Goal: Find contact information: Find contact information

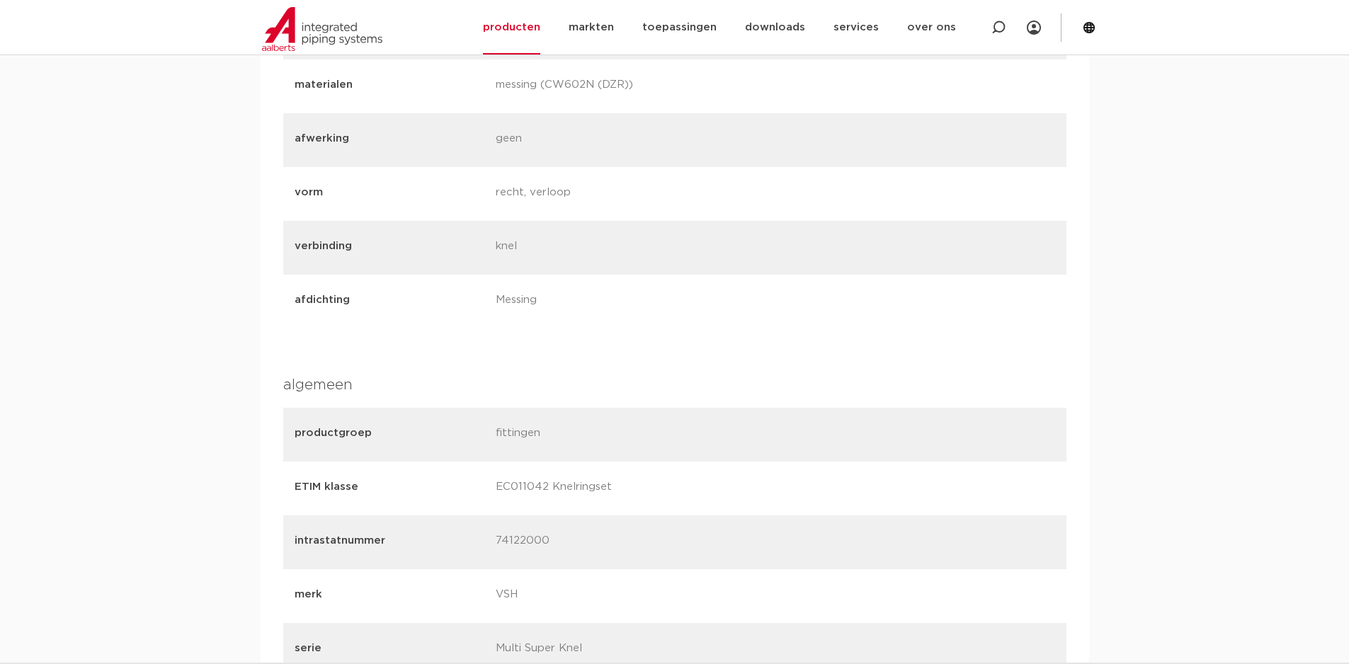
scroll to position [1061, 0]
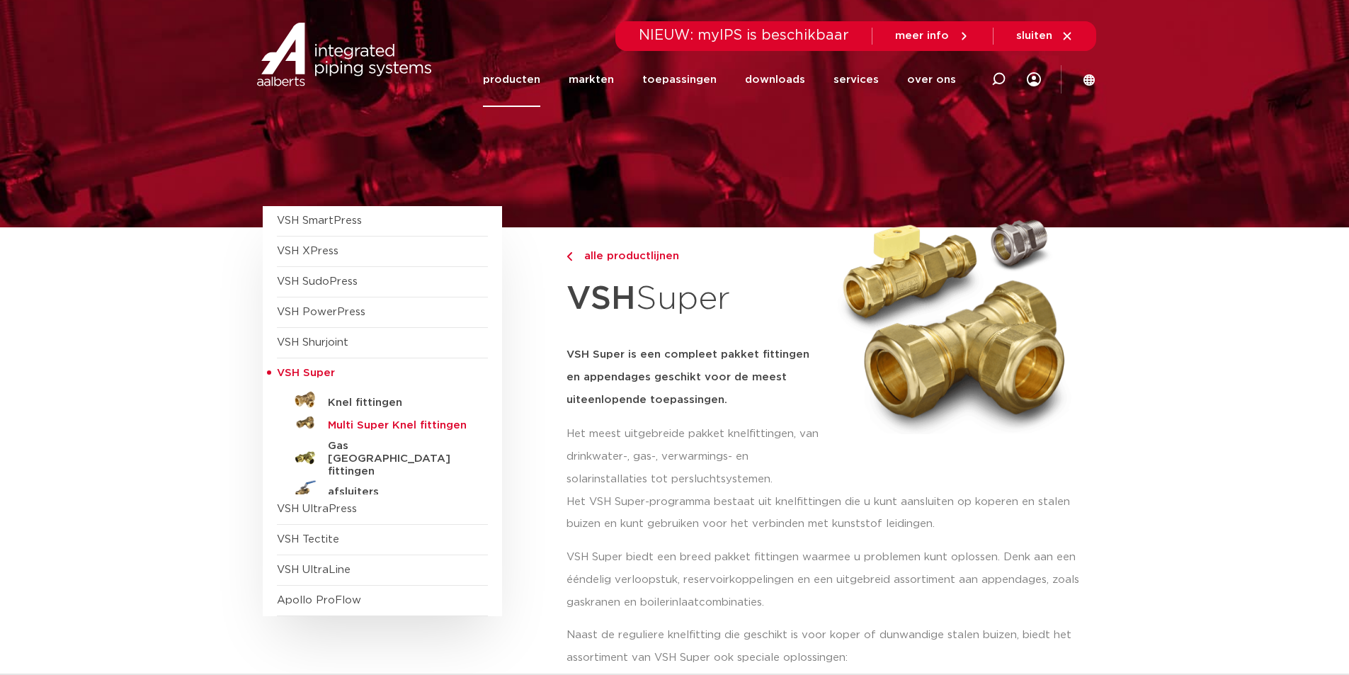
click at [457, 430] on h5 "Multi Super Knel fittingen" at bounding box center [398, 425] width 140 height 13
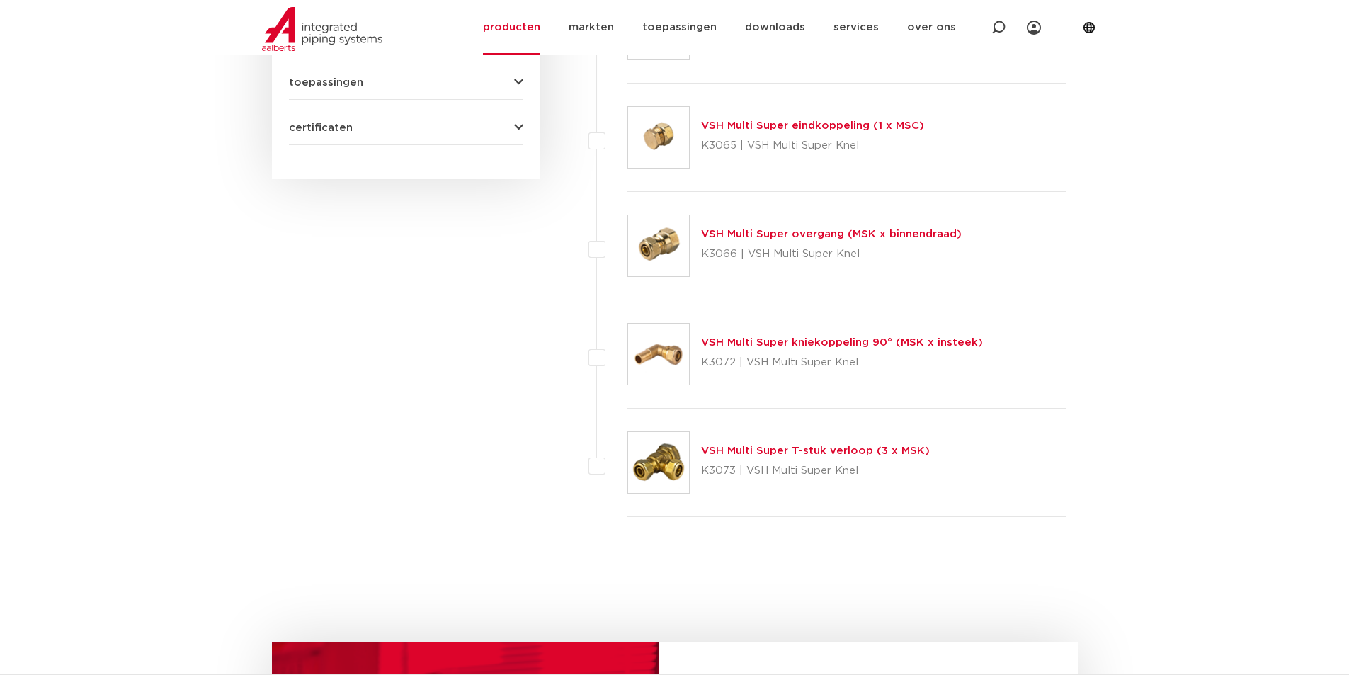
scroll to position [874, 0]
click at [842, 455] on link "VSH Multi Super T-stuk verloop (3 x MSK)" at bounding box center [815, 450] width 229 height 11
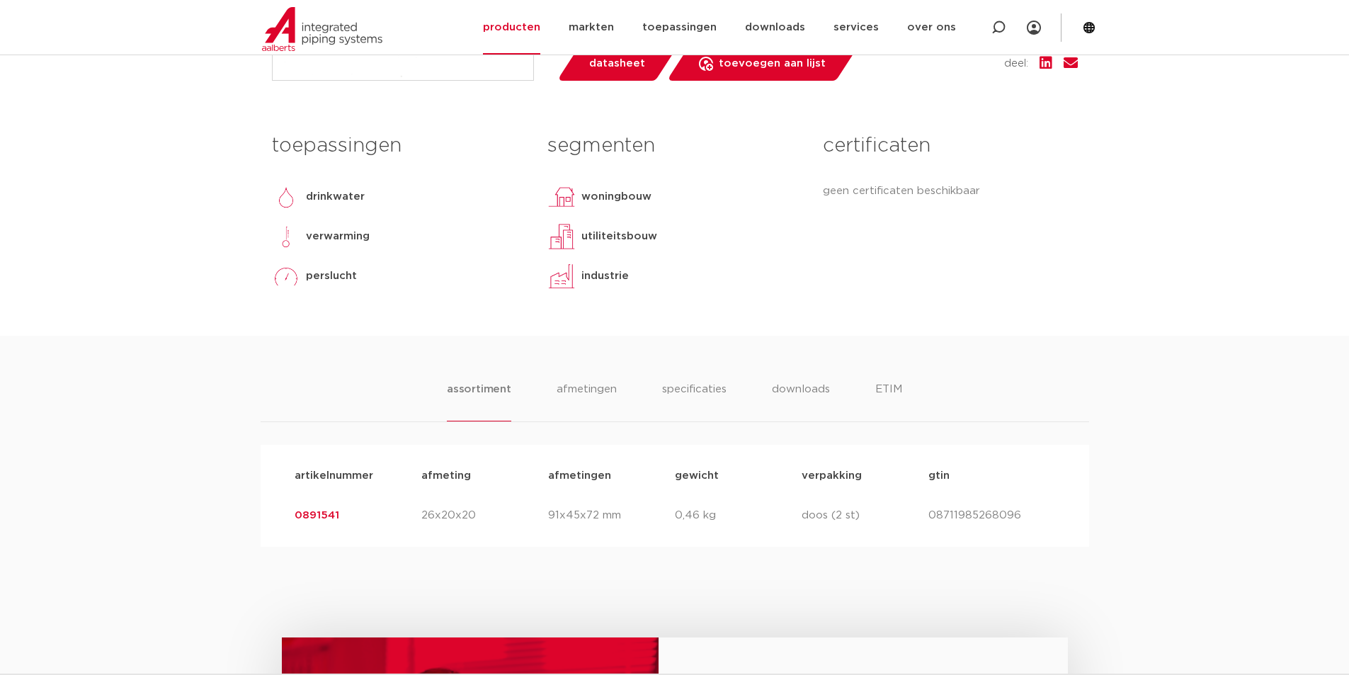
scroll to position [543, 0]
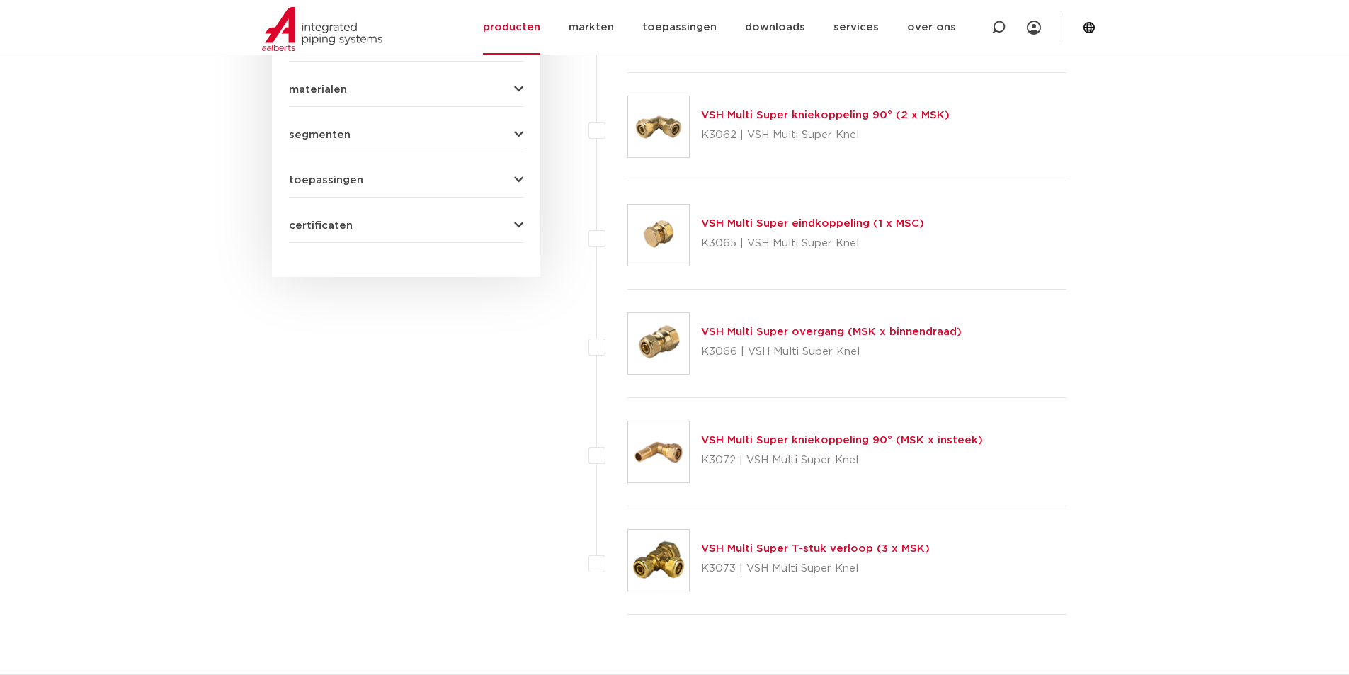
scroll to position [774, 0]
click at [810, 336] on link "VSH Multi Super overgang (MSK x binnendraad)" at bounding box center [831, 332] width 261 height 11
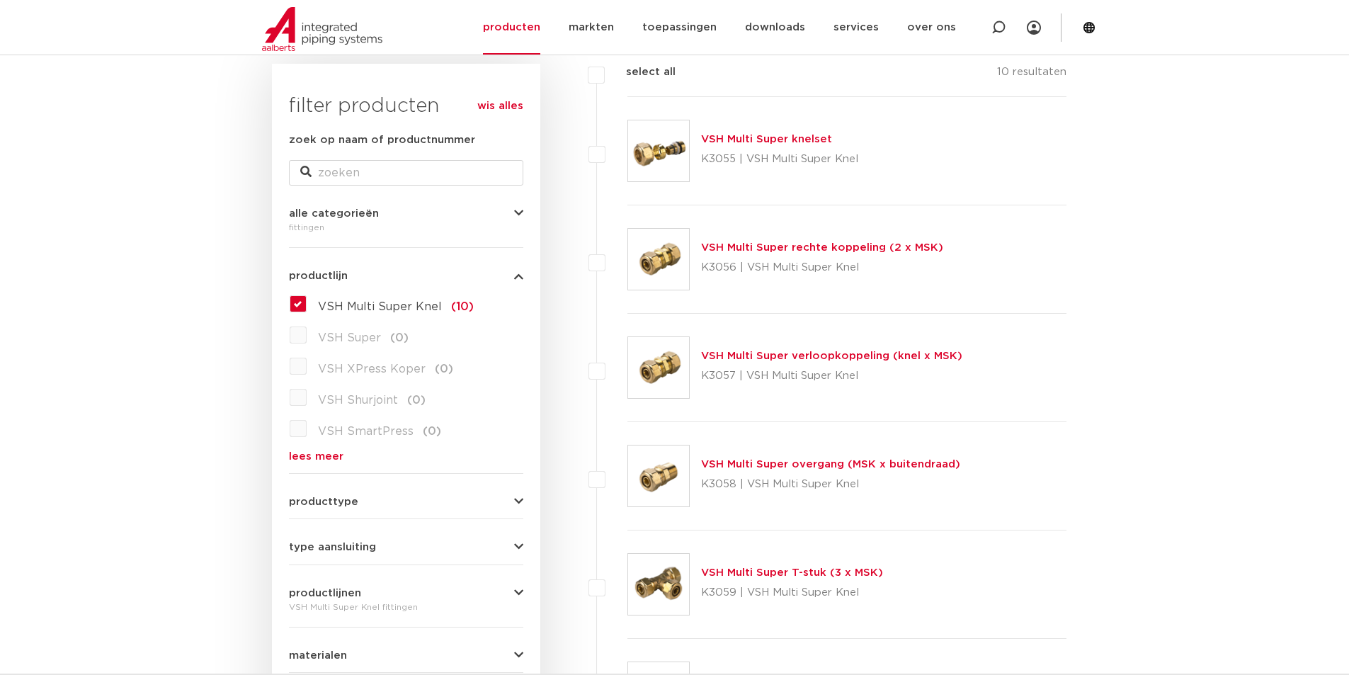
scroll to position [209, 0]
click at [743, 247] on link "VSH Multi Super rechte koppeling (2 x MSK)" at bounding box center [822, 248] width 242 height 11
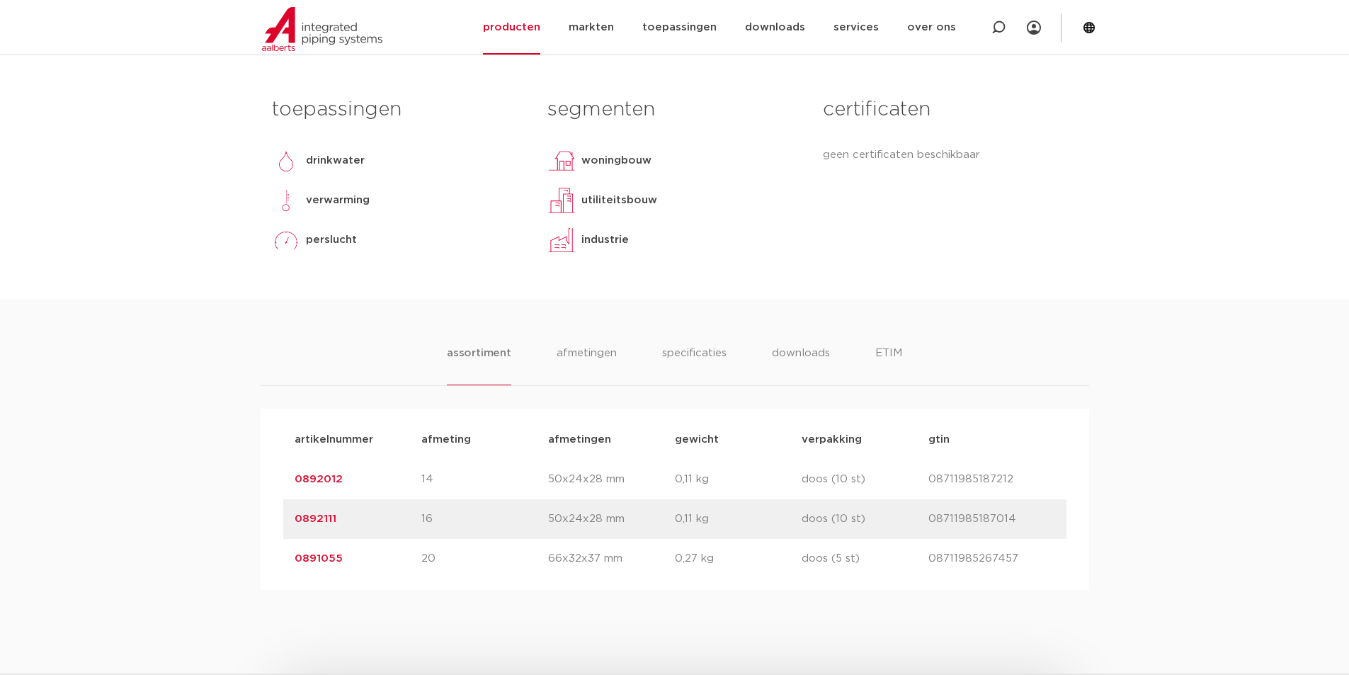
scroll to position [613, 0]
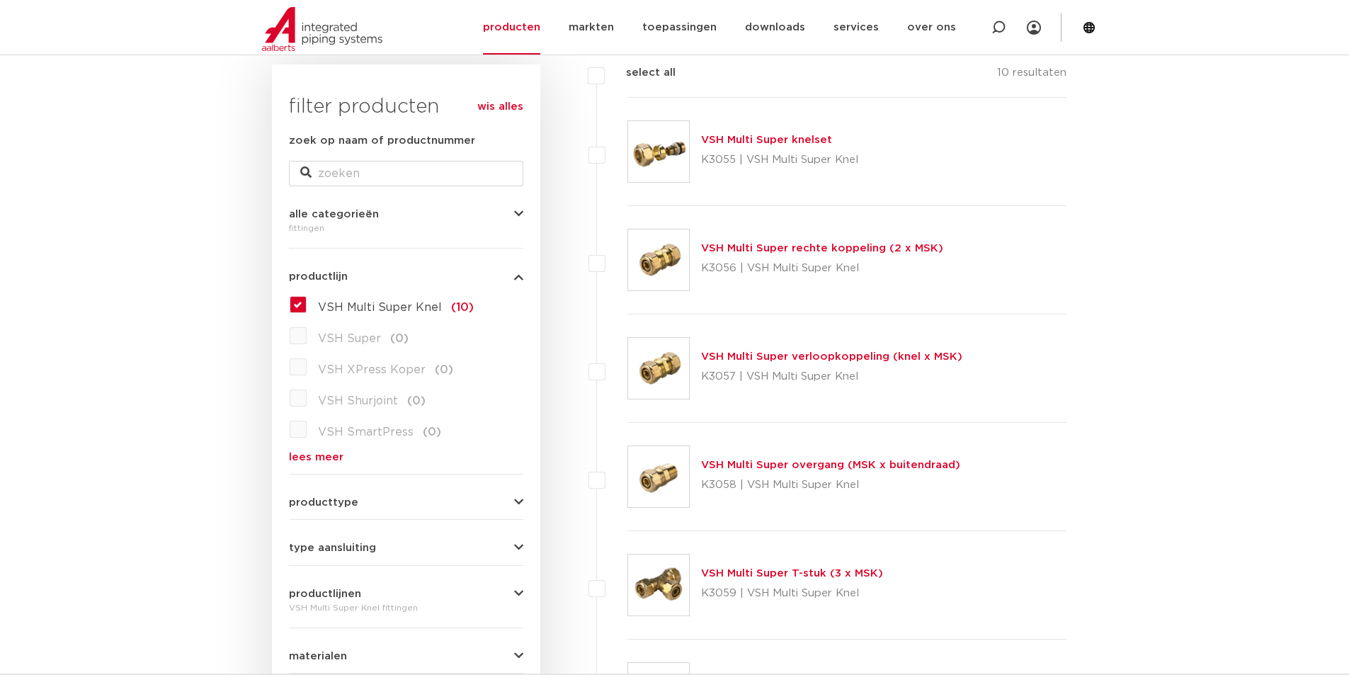
click at [733, 144] on link "VSH Multi Super knelset" at bounding box center [766, 139] width 131 height 11
click at [829, 463] on link "VSH Multi Super overgang (MSK x buitendraad)" at bounding box center [830, 464] width 259 height 11
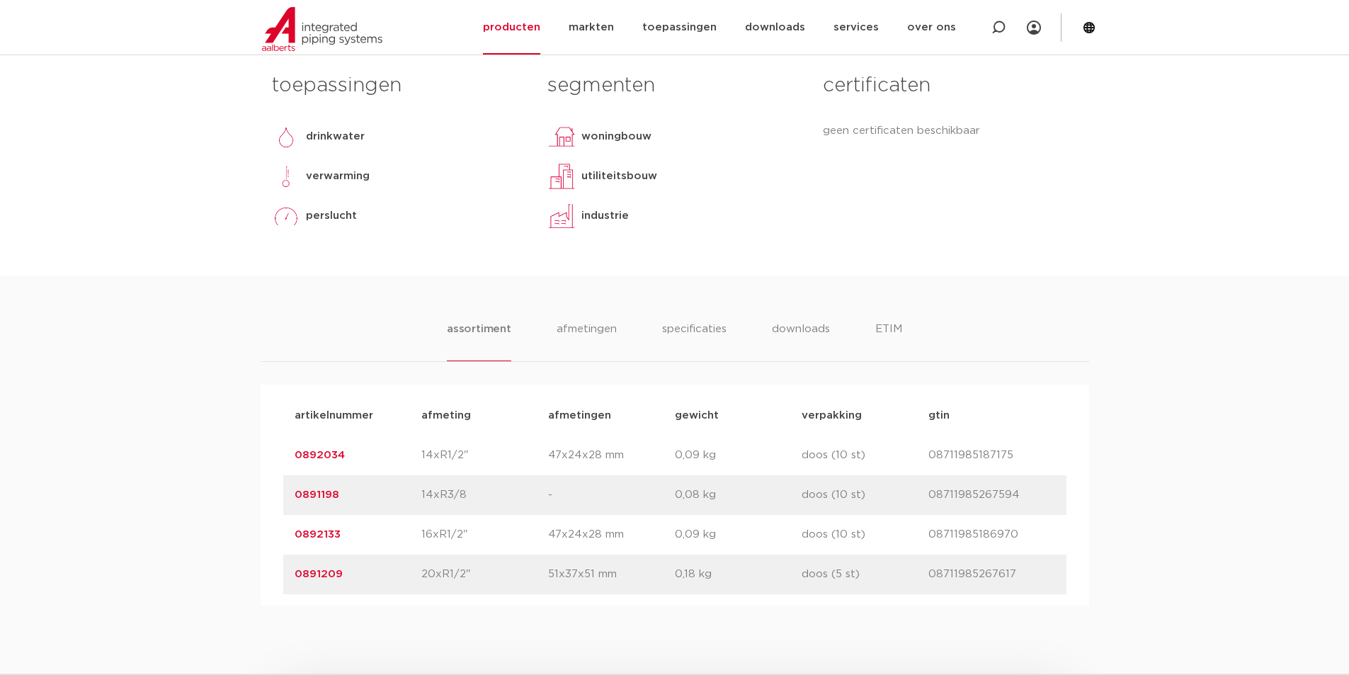
scroll to position [637, 0]
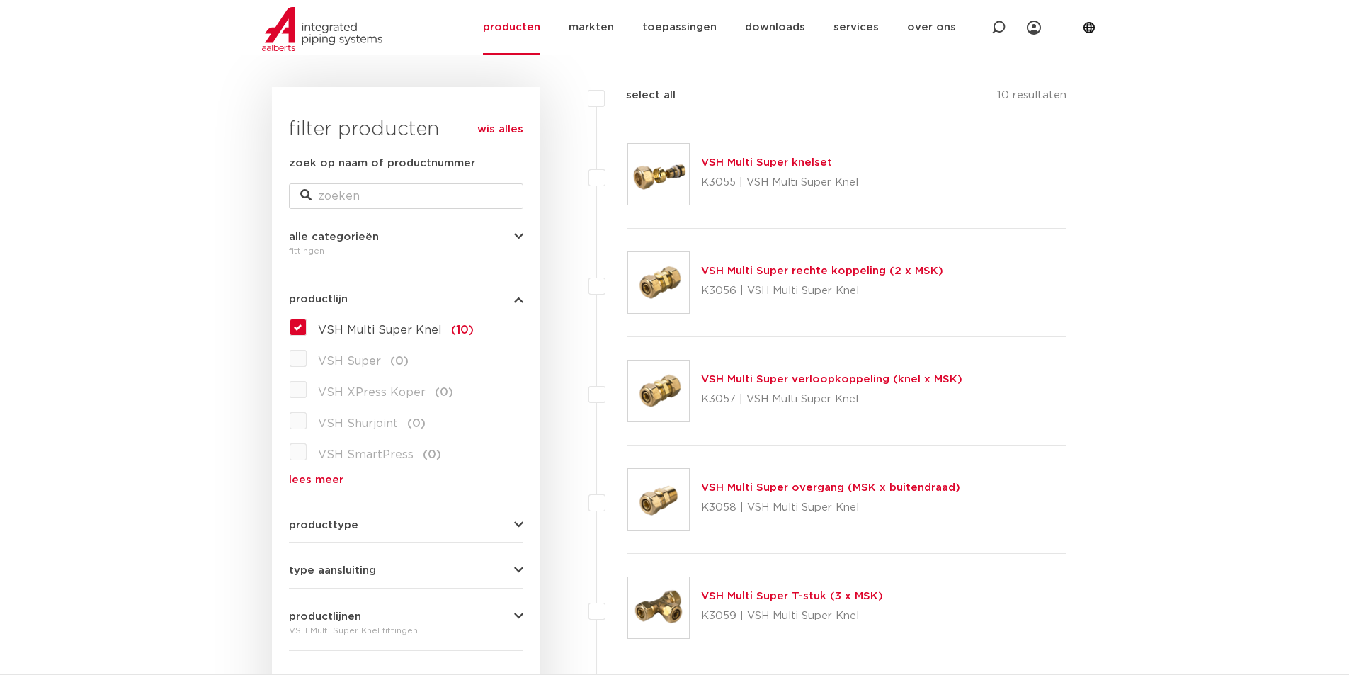
scroll to position [185, 0]
click at [748, 149] on div "VSH Multi Super knelset K3055 | VSH Multi Super Knel" at bounding box center [847, 175] width 440 height 108
click at [751, 164] on link "VSH Multi Super knelset" at bounding box center [766, 163] width 131 height 11
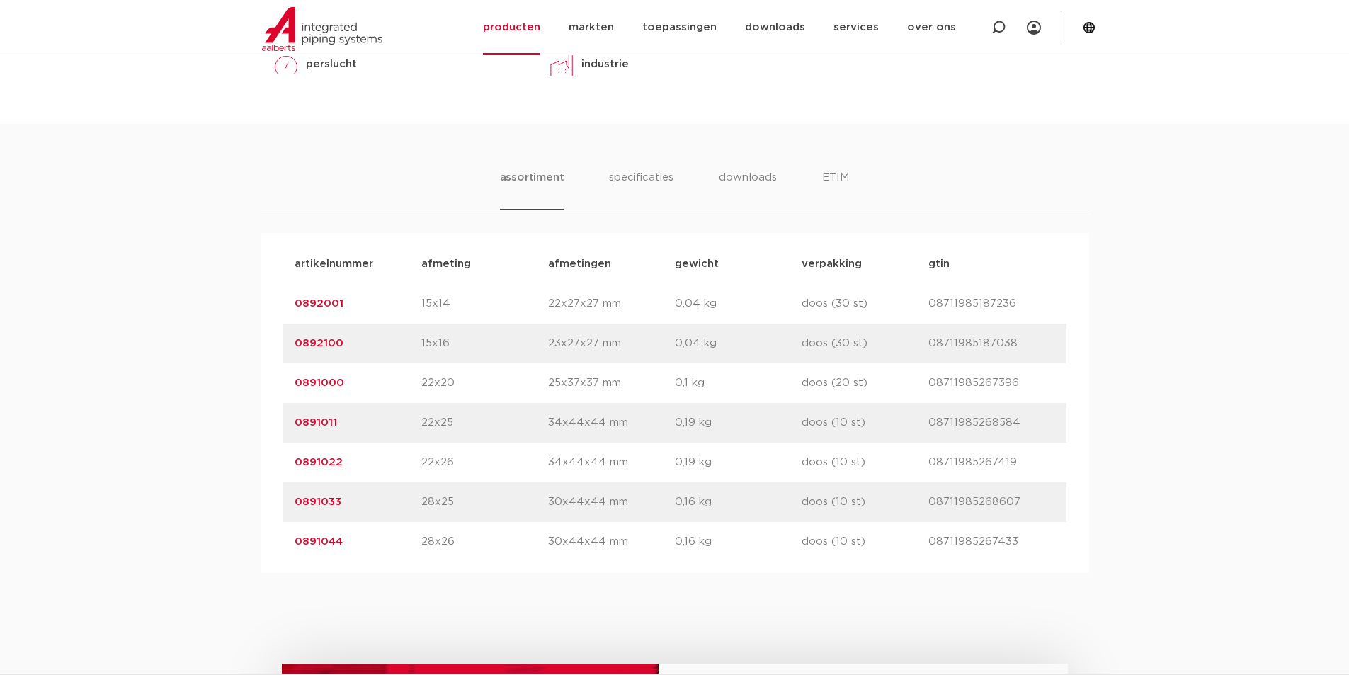
scroll to position [755, 0]
click at [1014, 499] on p "08711985268607" at bounding box center [991, 501] width 127 height 17
drag, startPoint x: 1017, startPoint y: 503, endPoint x: 927, endPoint y: 507, distance: 89.3
click at [928, 507] on p "08711985268607" at bounding box center [991, 501] width 127 height 17
copy p "08711985268607"
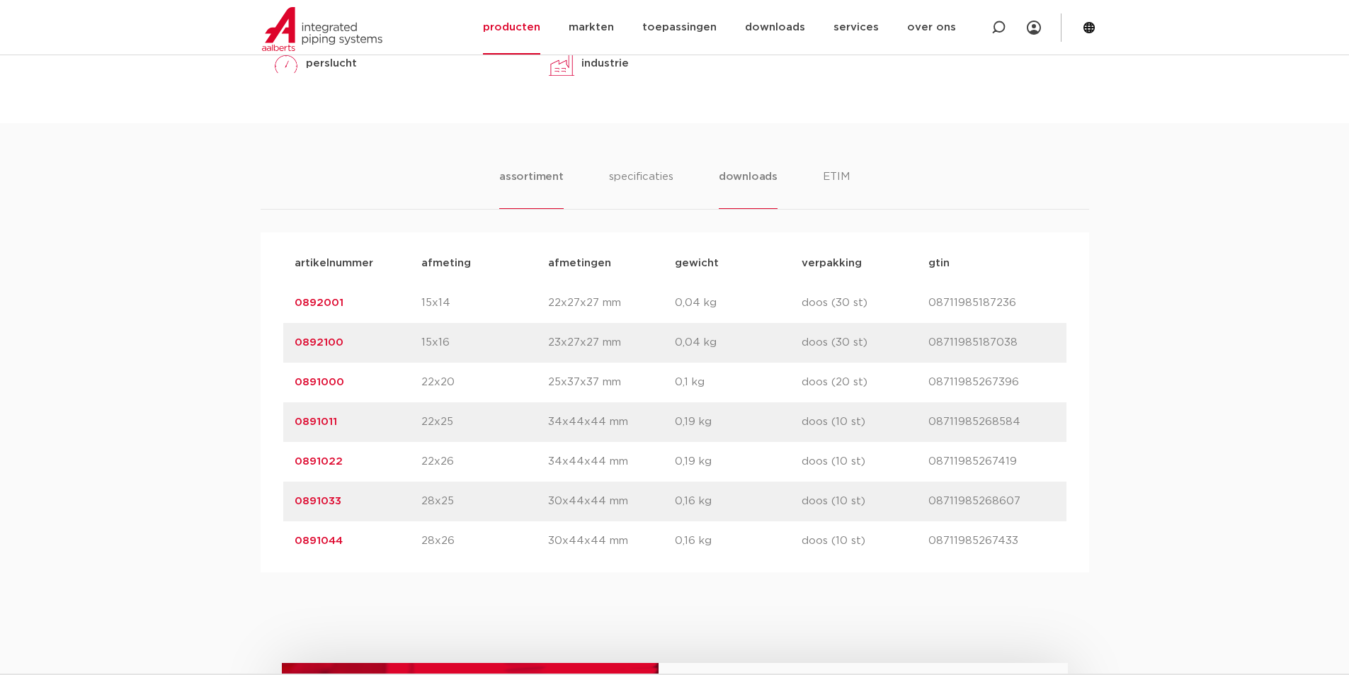
click at [755, 183] on li "downloads" at bounding box center [748, 188] width 59 height 40
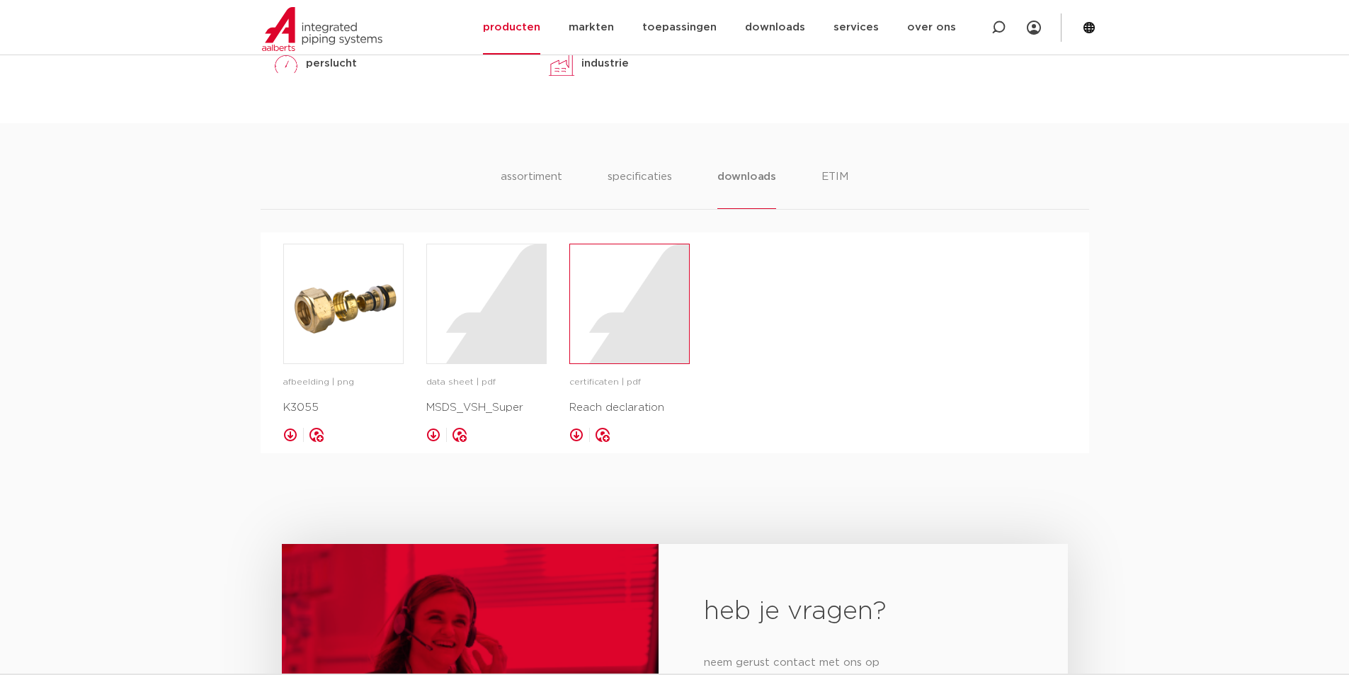
click at [654, 359] on div at bounding box center [629, 303] width 119 height 119
click at [485, 316] on div at bounding box center [486, 303] width 119 height 119
click at [553, 186] on li "assortiment" at bounding box center [531, 188] width 64 height 40
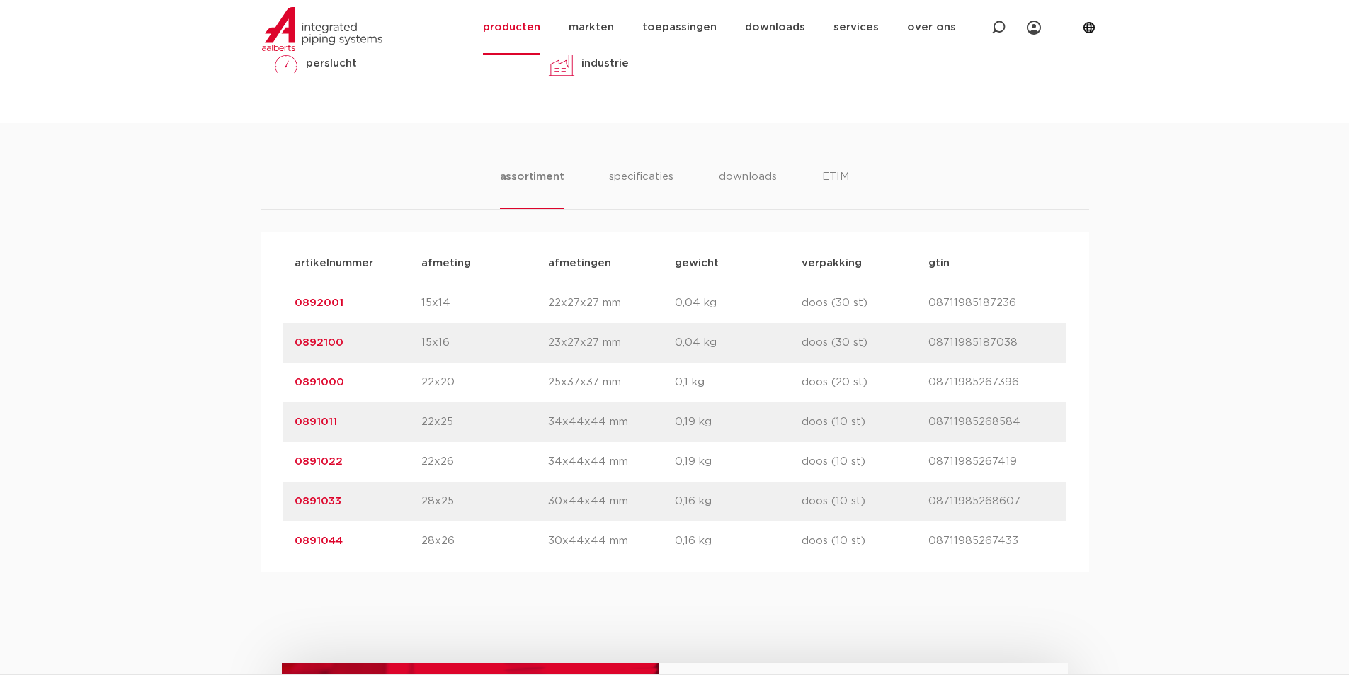
click at [658, 167] on div "assortiment specificaties downloads ETIM assortiment specificaties downloads ET…" at bounding box center [674, 347] width 1349 height 449
click at [651, 178] on li "specificaties" at bounding box center [641, 188] width 68 height 40
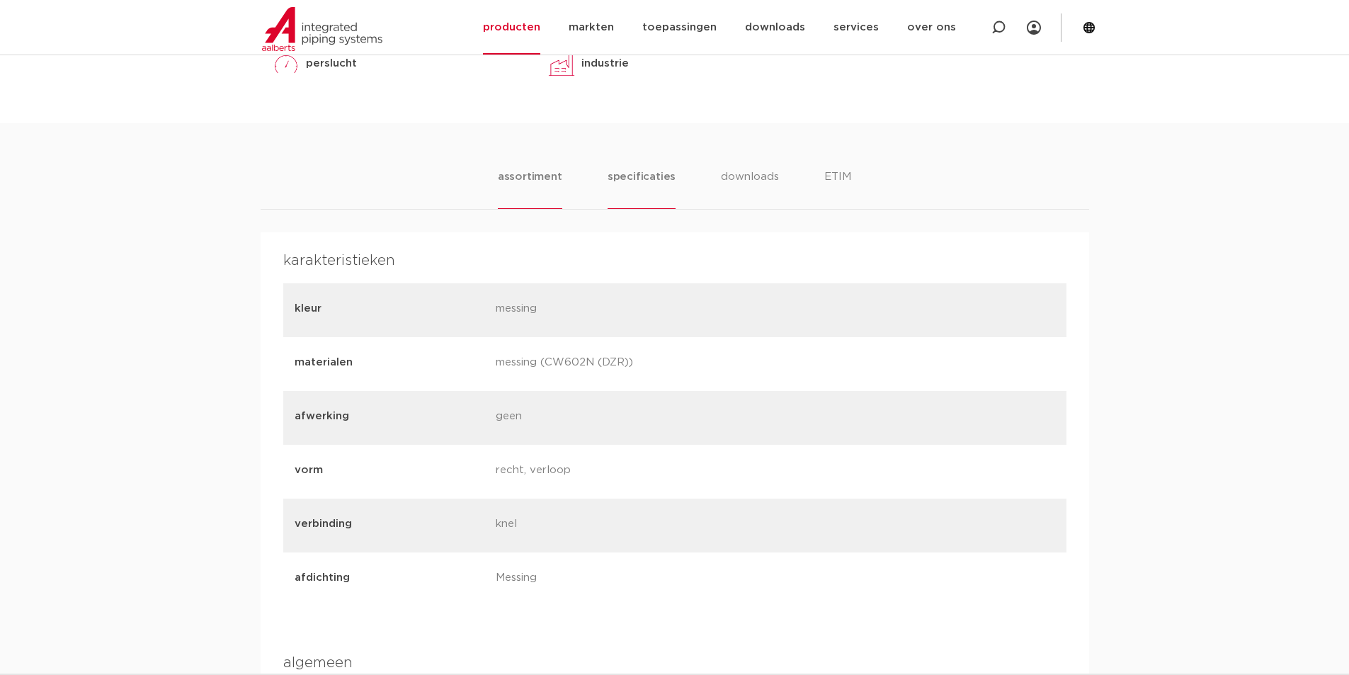
click at [536, 195] on li "assortiment" at bounding box center [530, 188] width 64 height 40
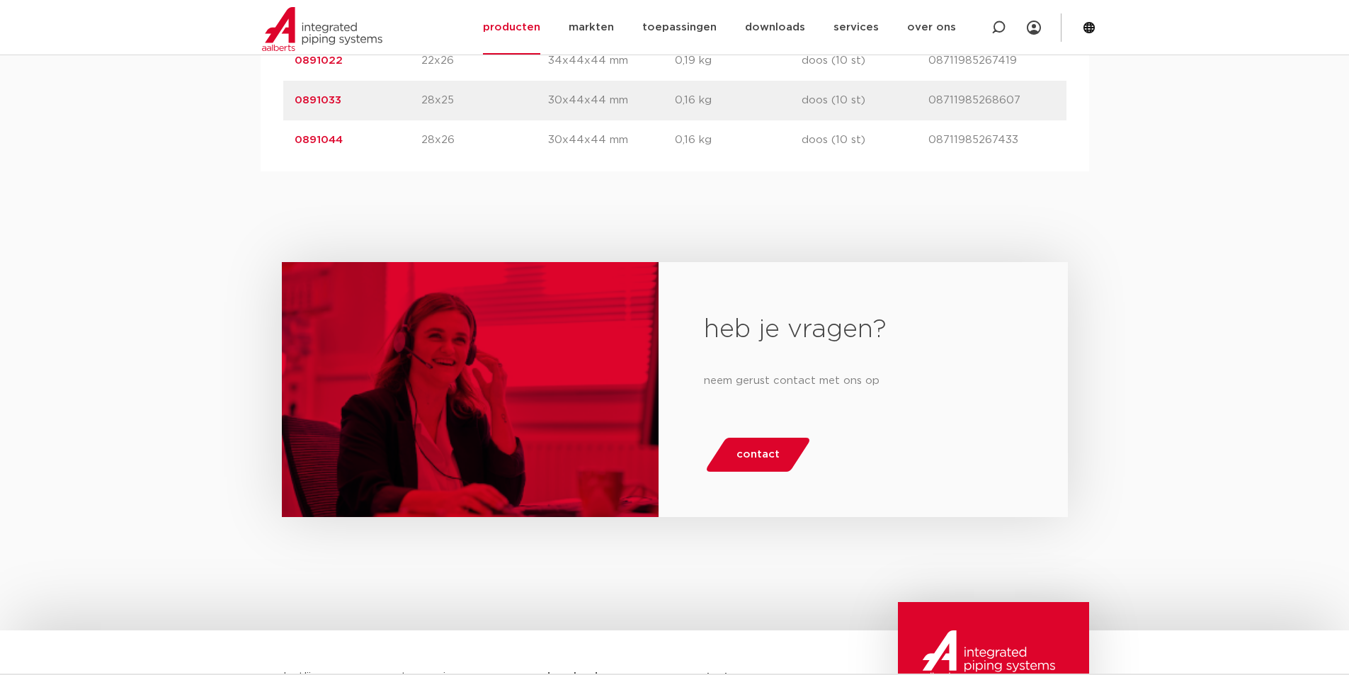
scroll to position [1156, 0]
click at [756, 453] on span "contact" at bounding box center [757, 453] width 43 height 23
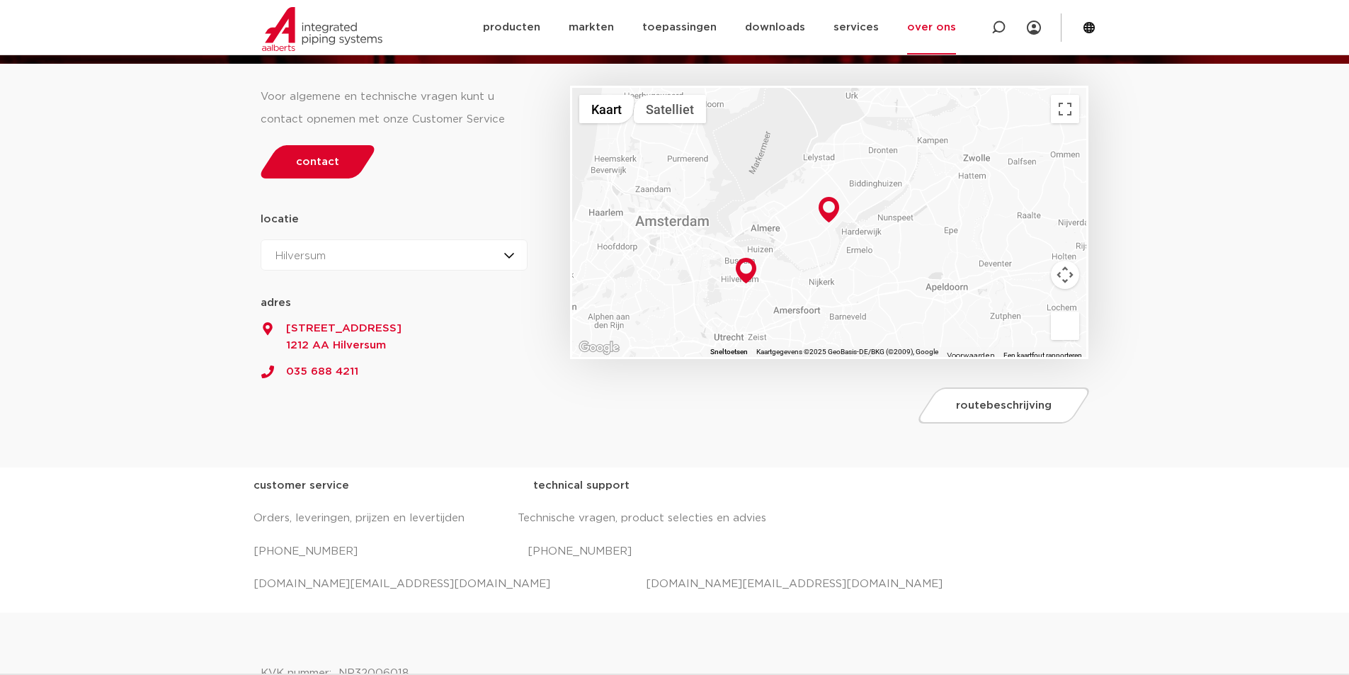
scroll to position [165, 0]
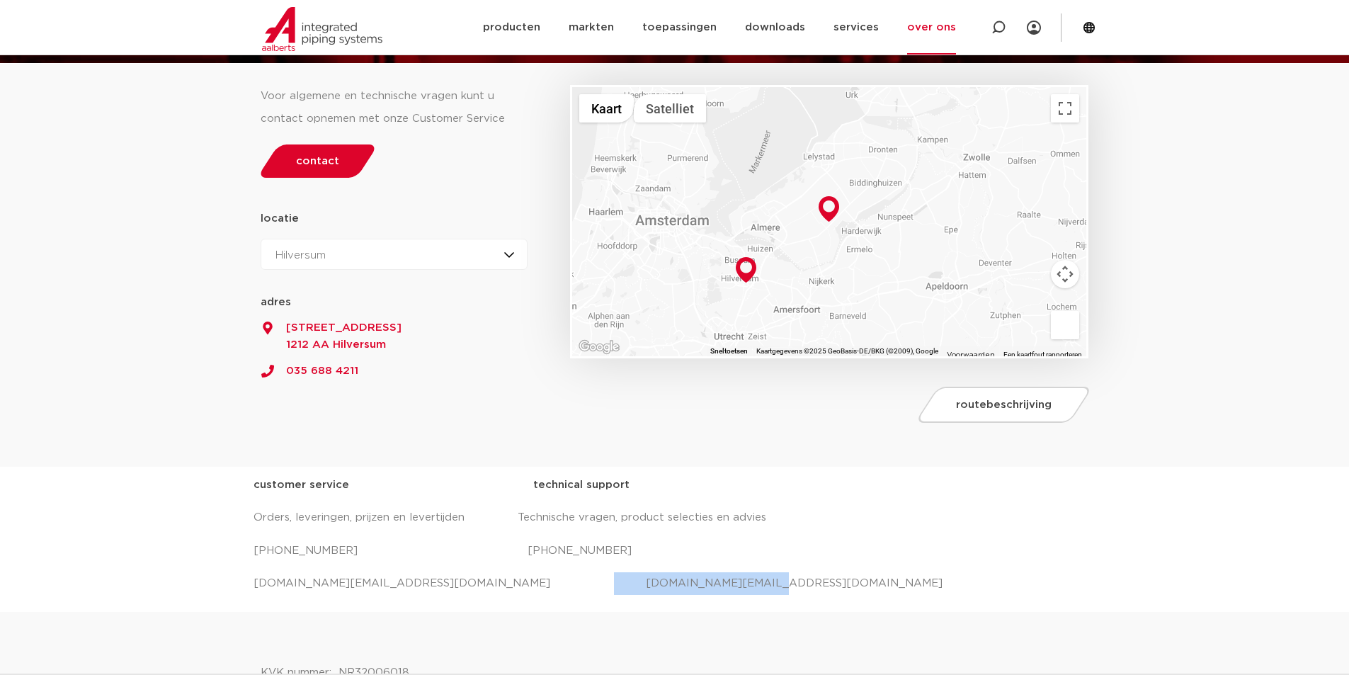
drag, startPoint x: 669, startPoint y: 584, endPoint x: 517, endPoint y: 590, distance: 152.3
click at [517, 590] on p "[DOMAIN_NAME][EMAIL_ADDRESS][DOMAIN_NAME] [DOMAIN_NAME][EMAIL_ADDRESS][DOMAIN_N…" at bounding box center [674, 583] width 842 height 23
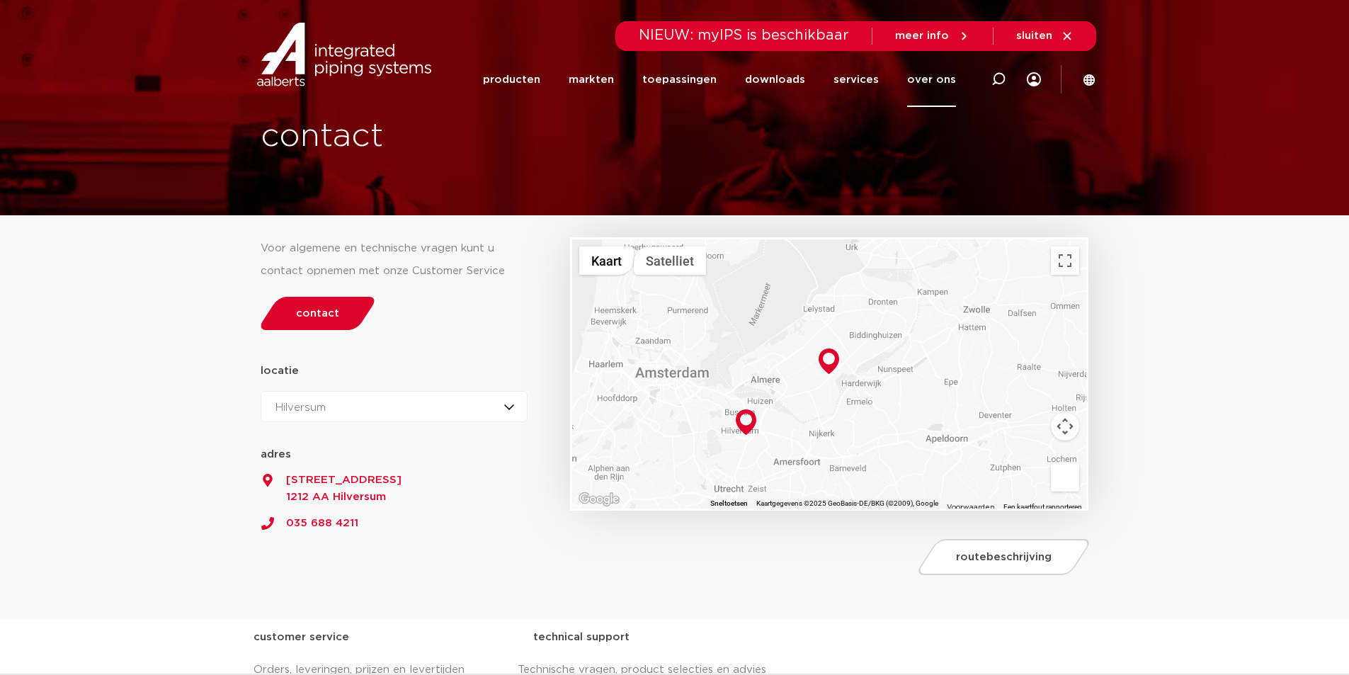
scroll to position [0, 0]
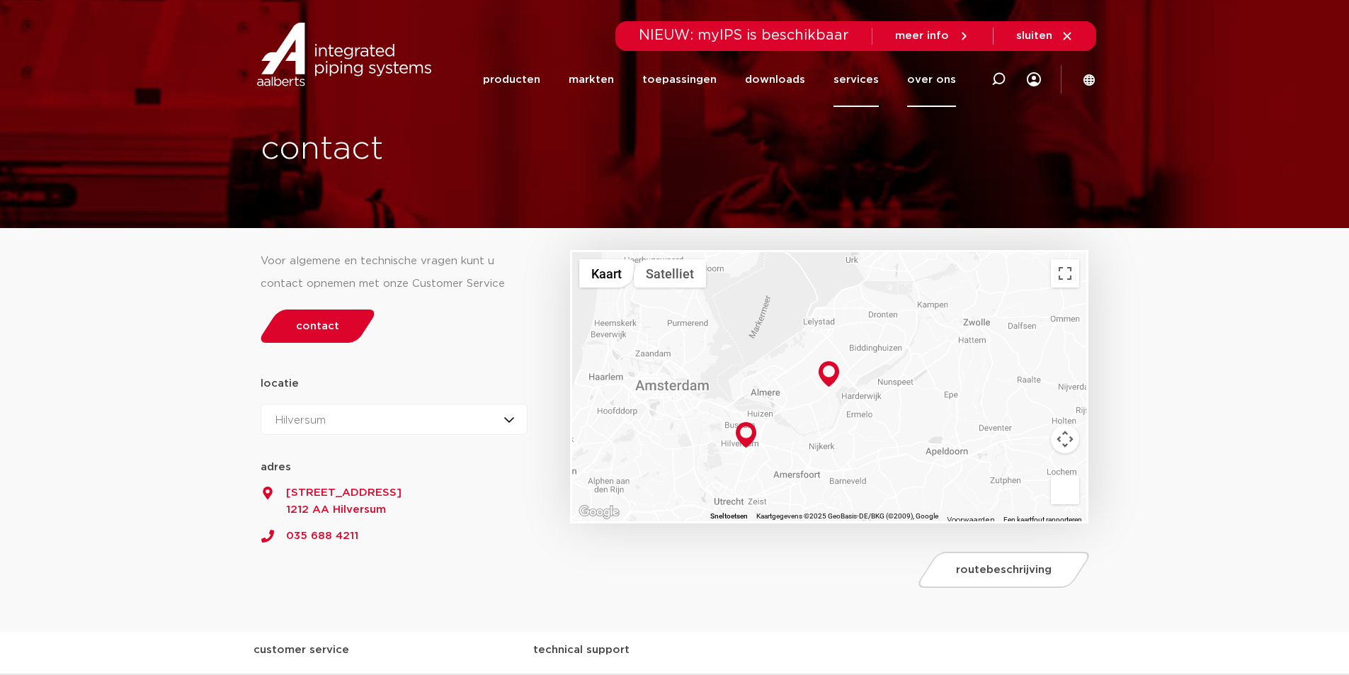
click at [849, 80] on link "services" at bounding box center [855, 79] width 45 height 55
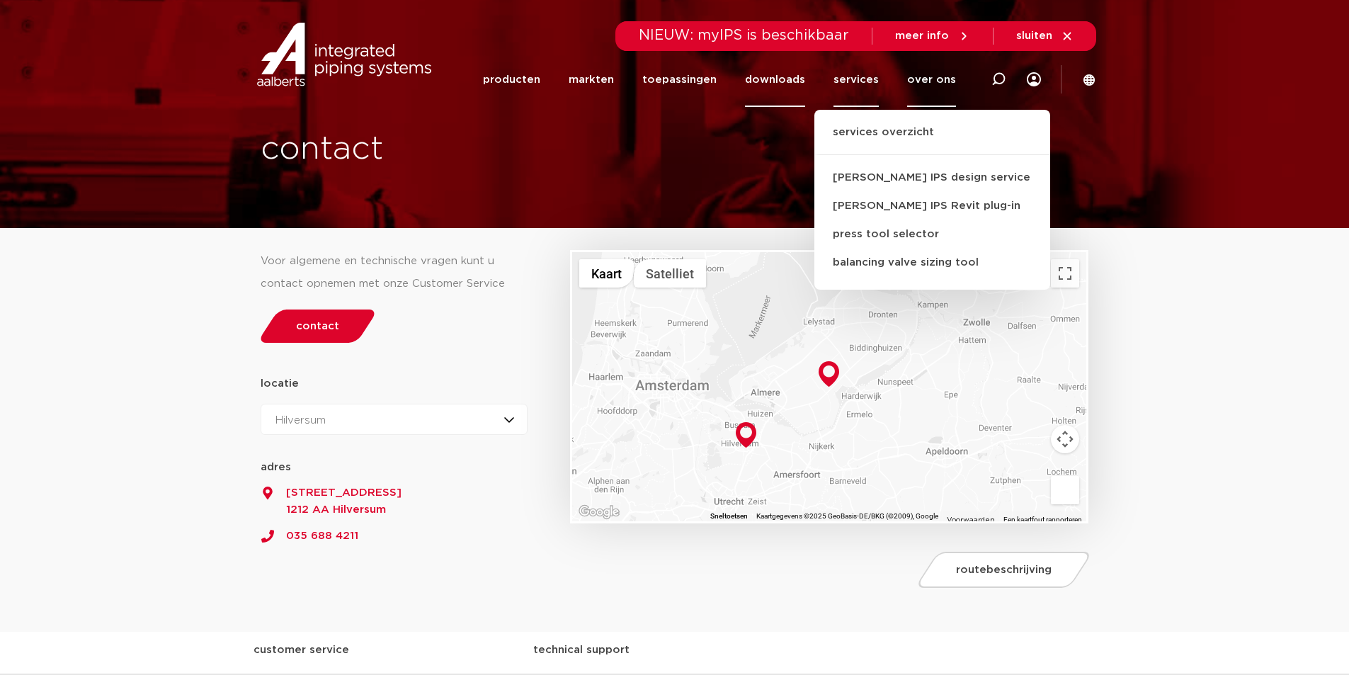
click at [803, 84] on link "downloads" at bounding box center [775, 79] width 60 height 55
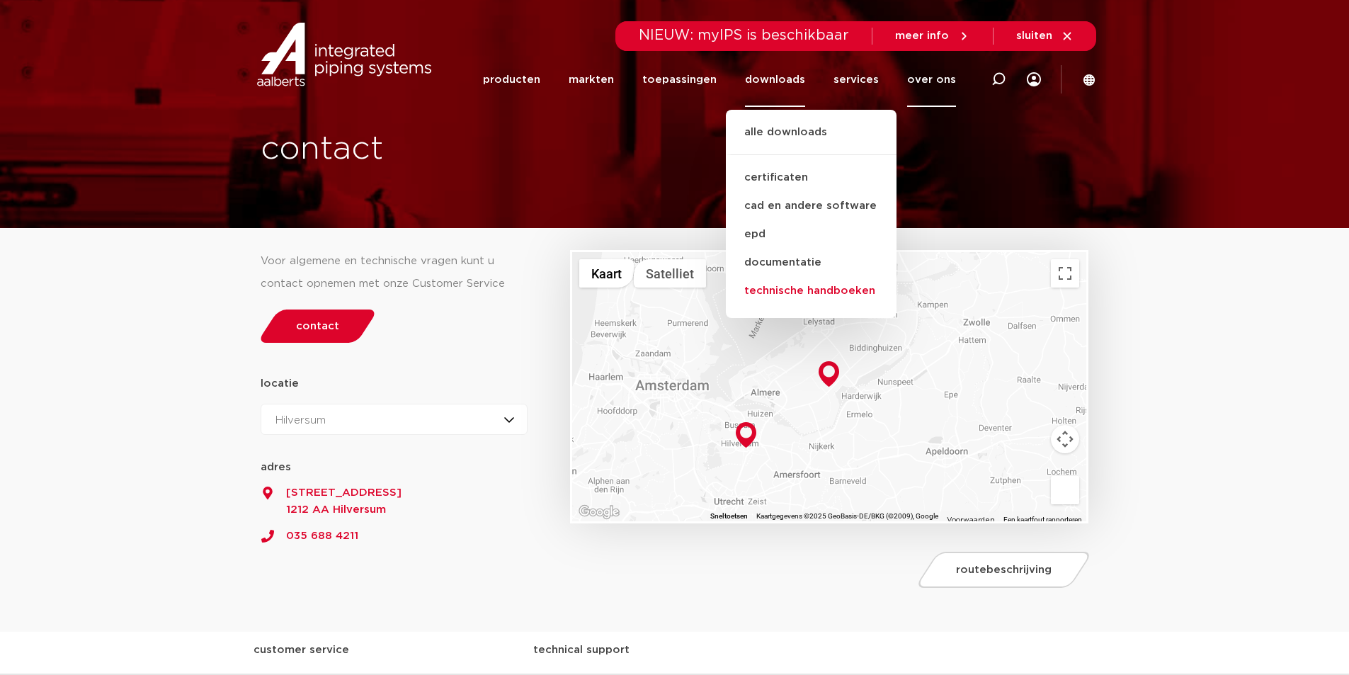
click at [788, 292] on link "technische handboeken" at bounding box center [811, 291] width 171 height 28
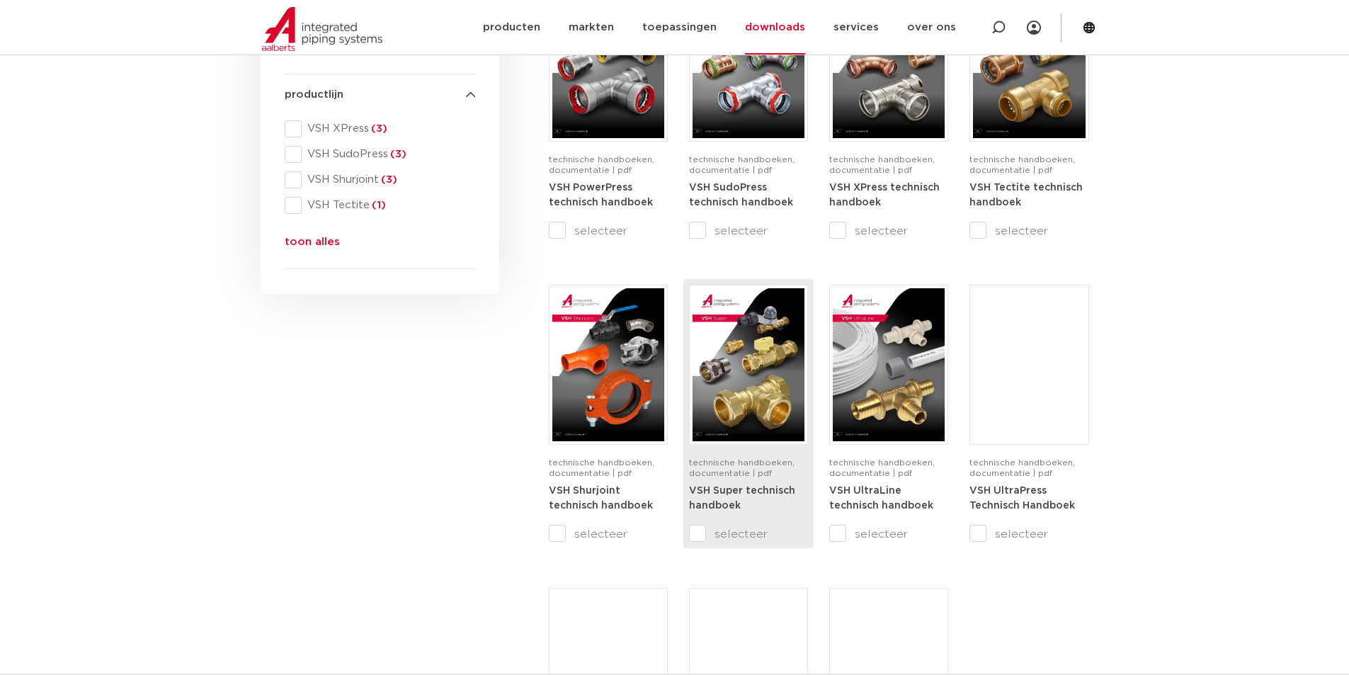
scroll to position [636, 0]
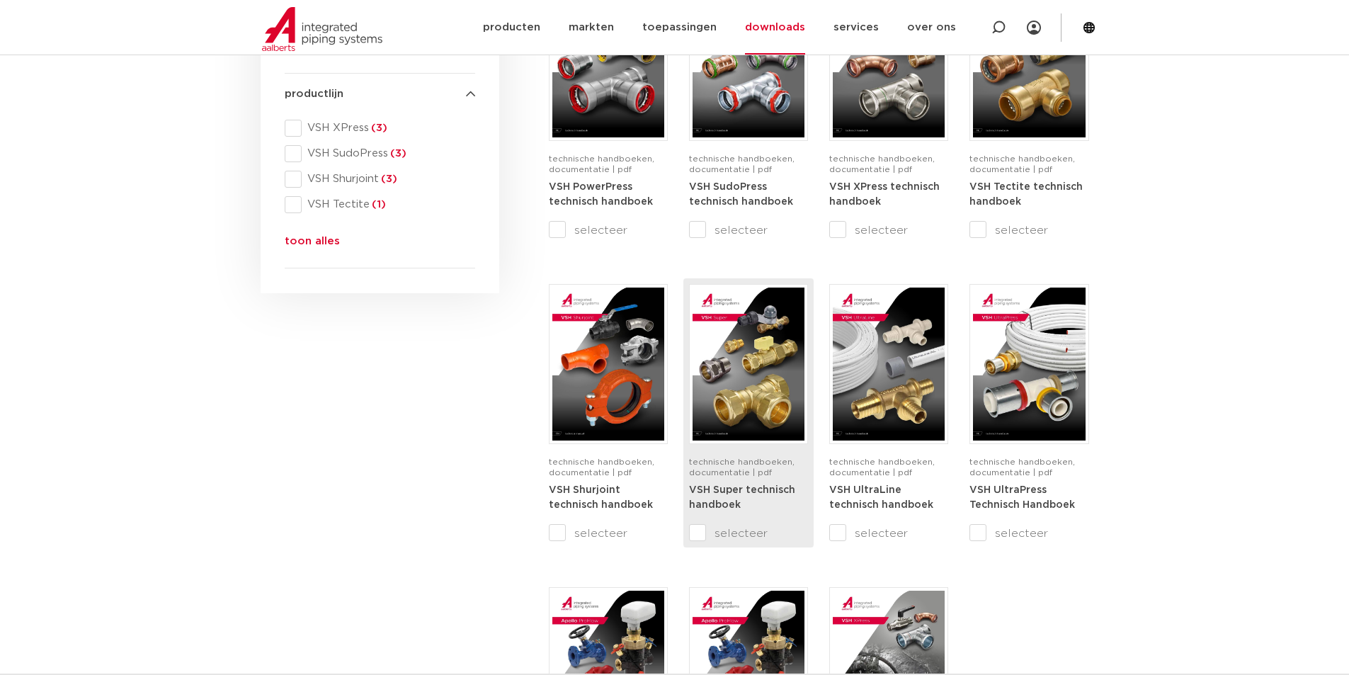
click at [735, 440] on img at bounding box center [748, 363] width 112 height 153
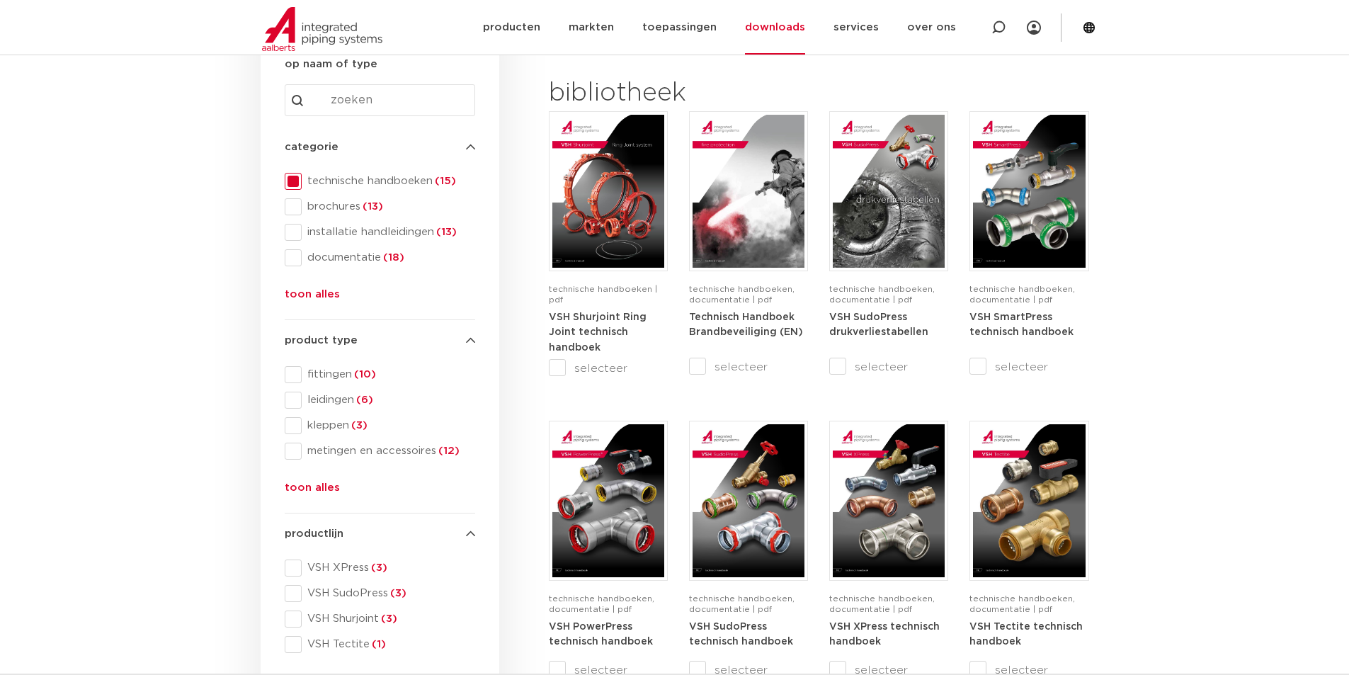
scroll to position [166, 0]
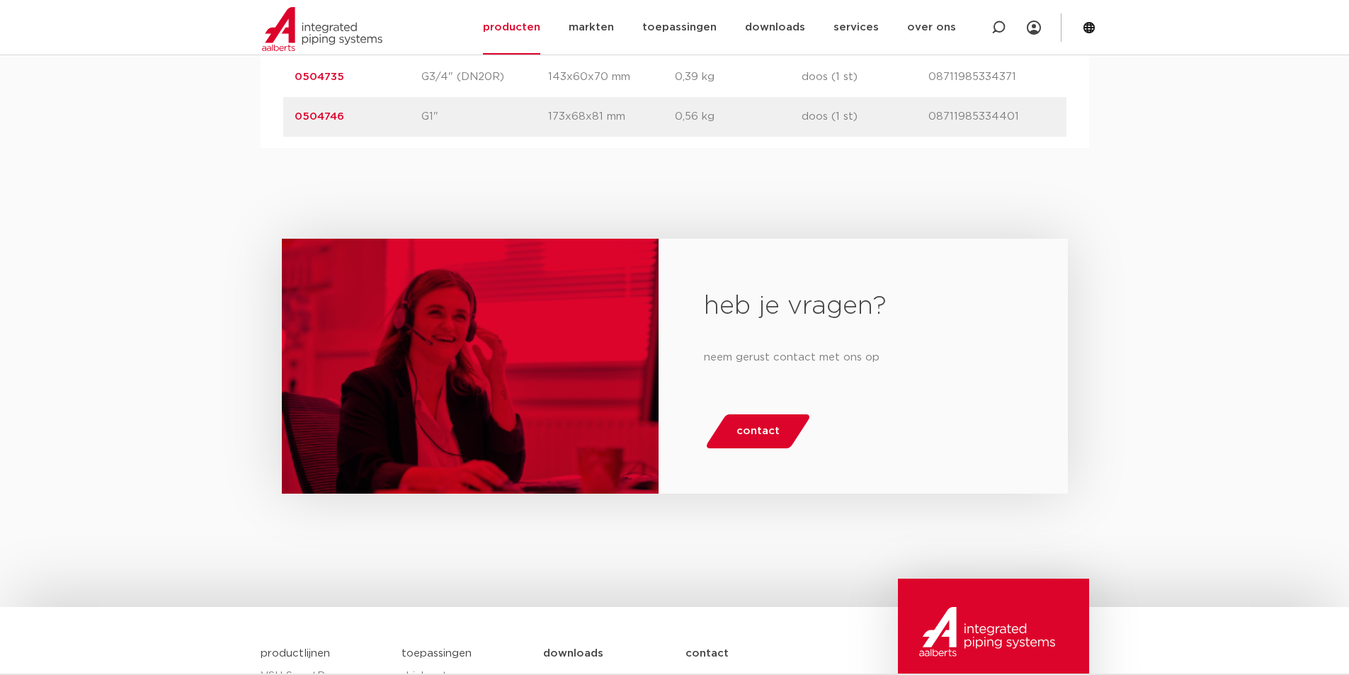
scroll to position [1015, 0]
click at [748, 434] on span "contact" at bounding box center [757, 430] width 43 height 23
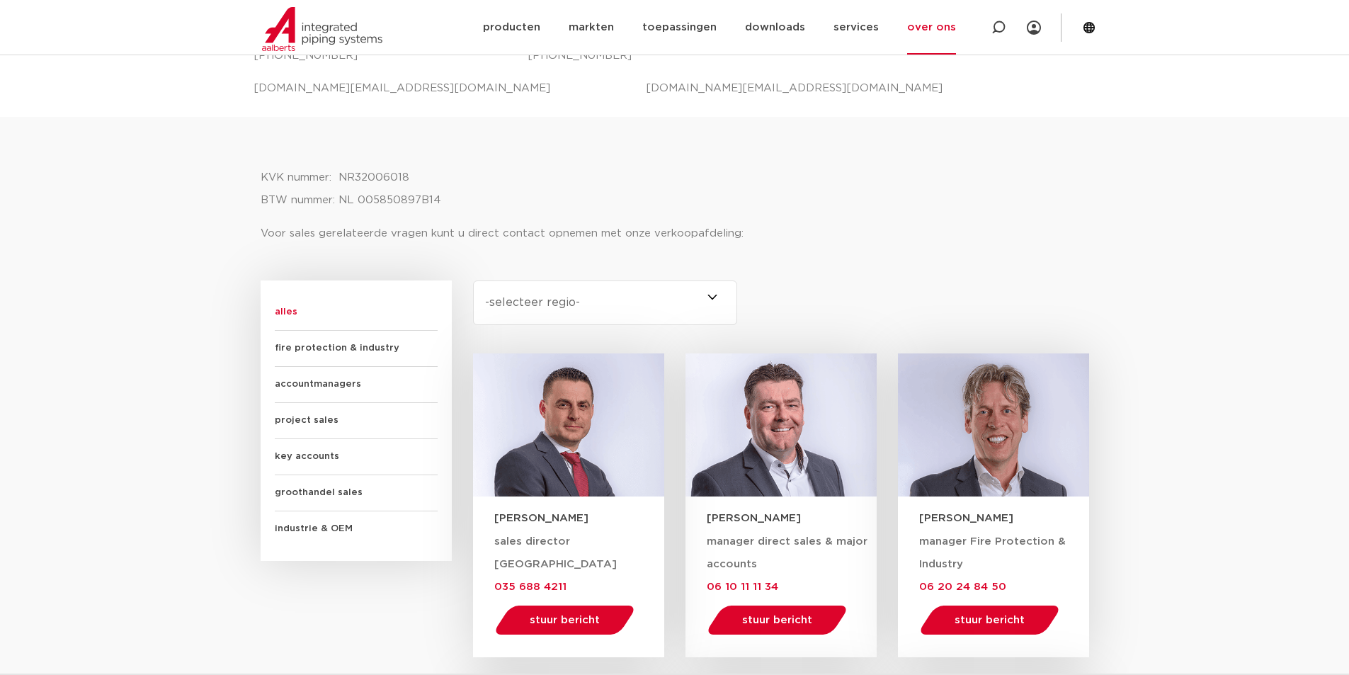
scroll to position [660, 0]
click at [737, 295] on span at bounding box center [737, 302] width 0 height 45
click at [708, 295] on select "-selecteer regio- Heel Nederland (7) [GEOGRAPHIC_DATA] (3) [GEOGRAPHIC_DATA] (2…" at bounding box center [605, 302] width 265 height 45
click at [725, 299] on select "-selecteer regio- Heel Nederland (7) [GEOGRAPHIC_DATA] (3) [GEOGRAPHIC_DATA] (2…" at bounding box center [605, 302] width 265 height 45
select select "zuid-holland"
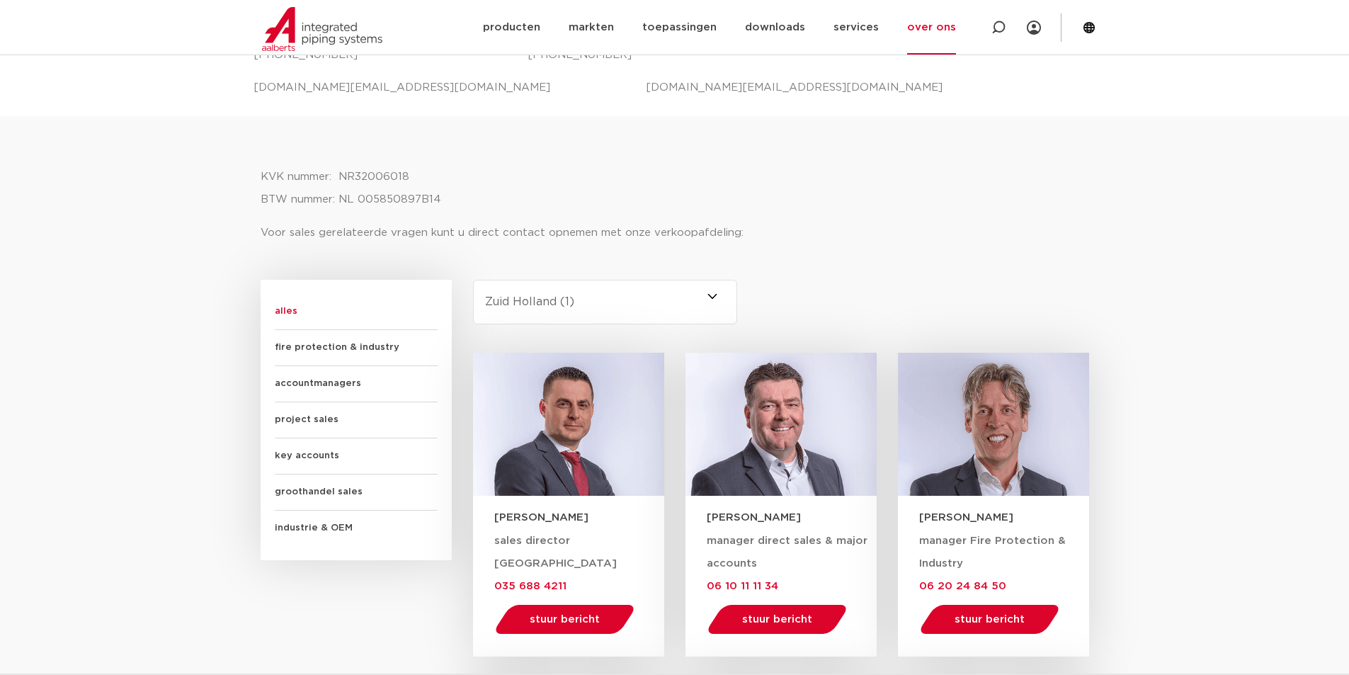
click at [473, 280] on select "-selecteer regio- Heel Nederland (7) [GEOGRAPHIC_DATA] (3) [GEOGRAPHIC_DATA] (2…" at bounding box center [605, 302] width 265 height 45
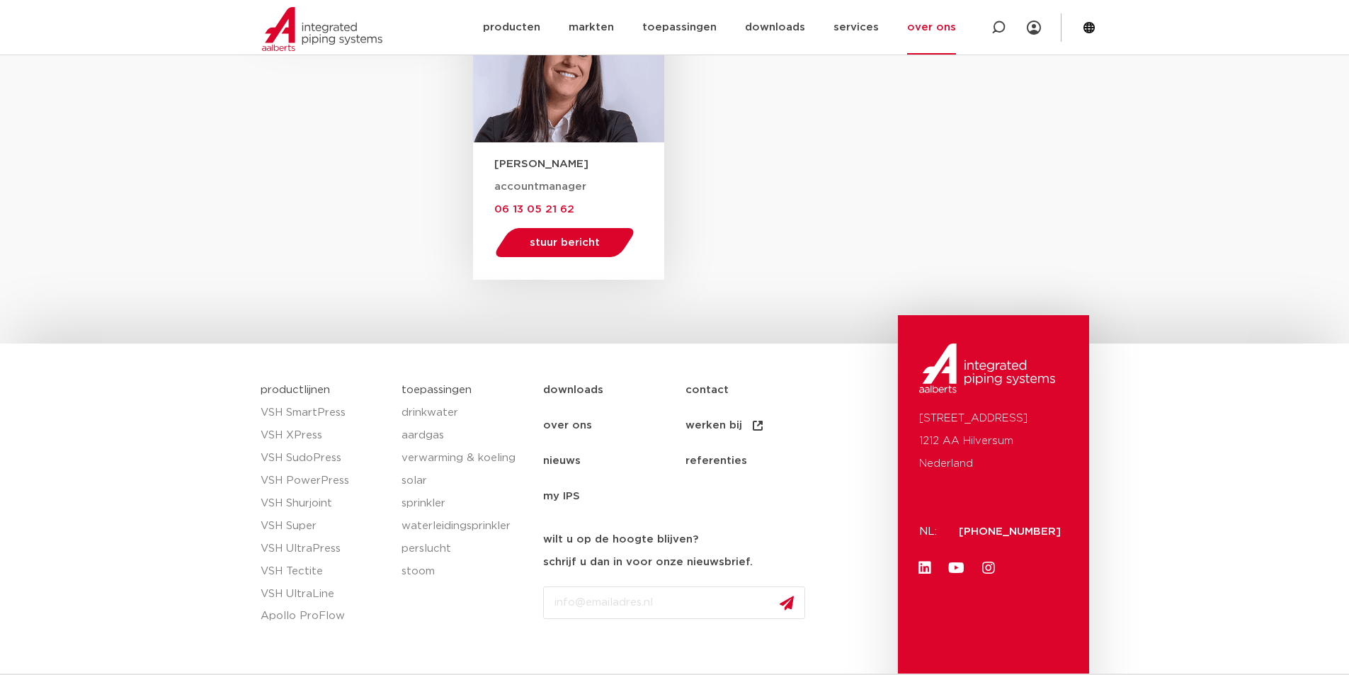
scroll to position [1014, 0]
click at [711, 388] on link "contact" at bounding box center [756, 389] width 142 height 35
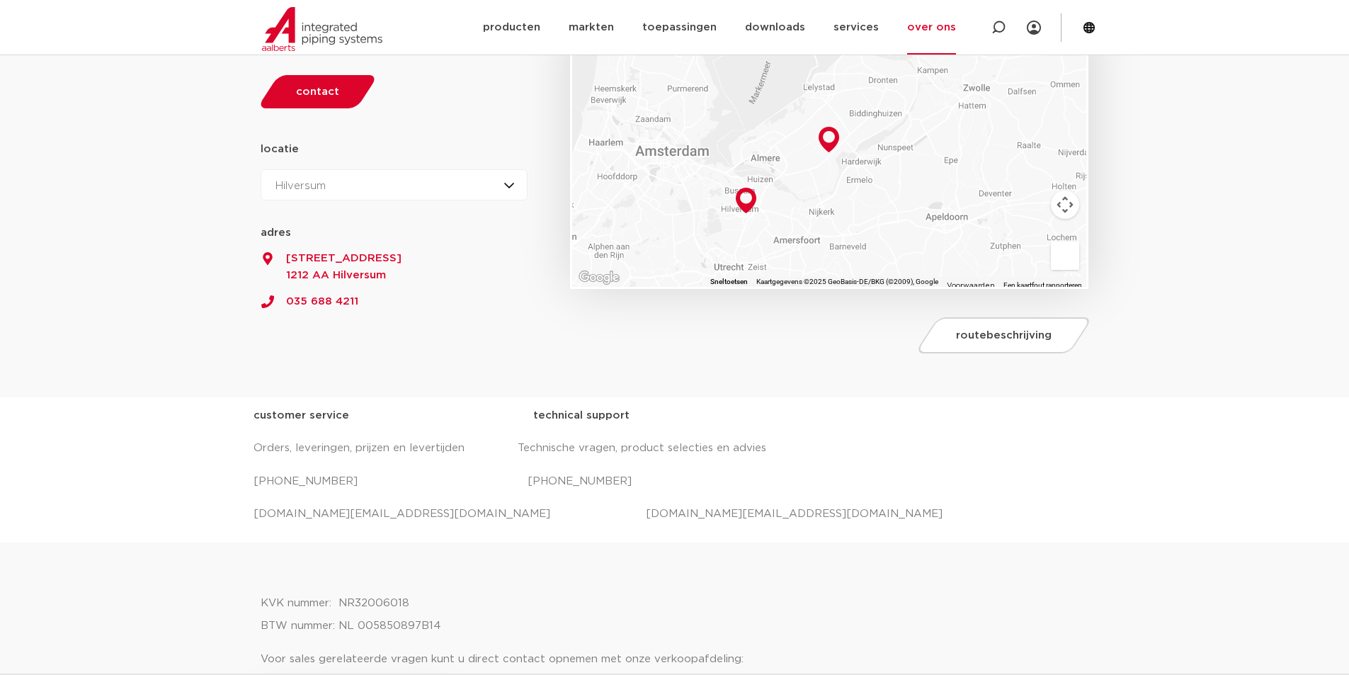
scroll to position [236, 0]
drag, startPoint x: 688, startPoint y: 510, endPoint x: 513, endPoint y: 512, distance: 174.9
click at [513, 512] on p "salessupport.nl@aalberts-ips.com projecten.nl@aalberts-ips.com" at bounding box center [674, 512] width 842 height 23
click at [521, 517] on p "salessupport.nl@aalberts-ips.com projecten.nl@aalberts-ips.com" at bounding box center [674, 512] width 842 height 23
drag, startPoint x: 513, startPoint y: 513, endPoint x: 670, endPoint y: 508, distance: 156.5
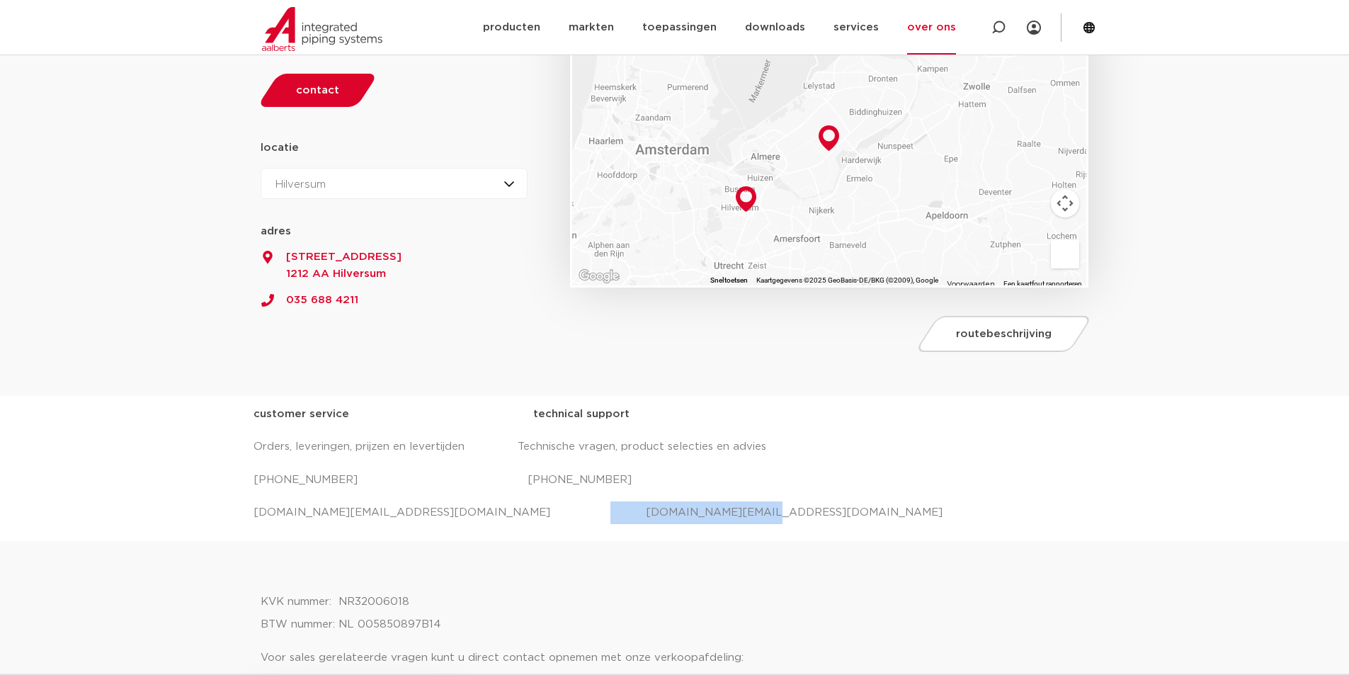
click at [667, 507] on p "salessupport.nl@aalberts-ips.com projecten.nl@aalberts-ips.com" at bounding box center [674, 512] width 842 height 23
click at [688, 510] on p "salessupport.nl@aalberts-ips.com projecten.nl@aalberts-ips.com" at bounding box center [674, 512] width 842 height 23
drag, startPoint x: 681, startPoint y: 515, endPoint x: 519, endPoint y: 512, distance: 162.1
click at [516, 512] on p "salessupport.nl@aalberts-ips.com projecten.nl@aalberts-ips.com" at bounding box center [674, 512] width 842 height 23
copy p "projecten.nl@aalberts-ips.com"
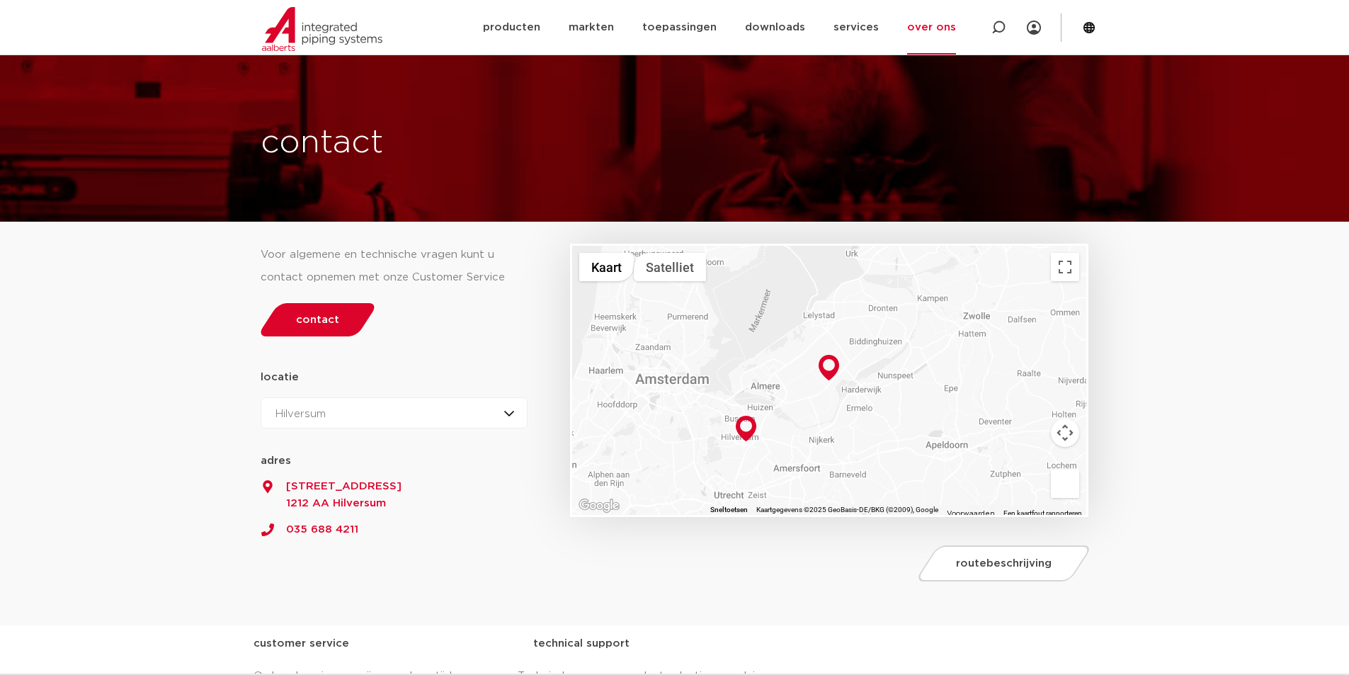
scroll to position [0, 0]
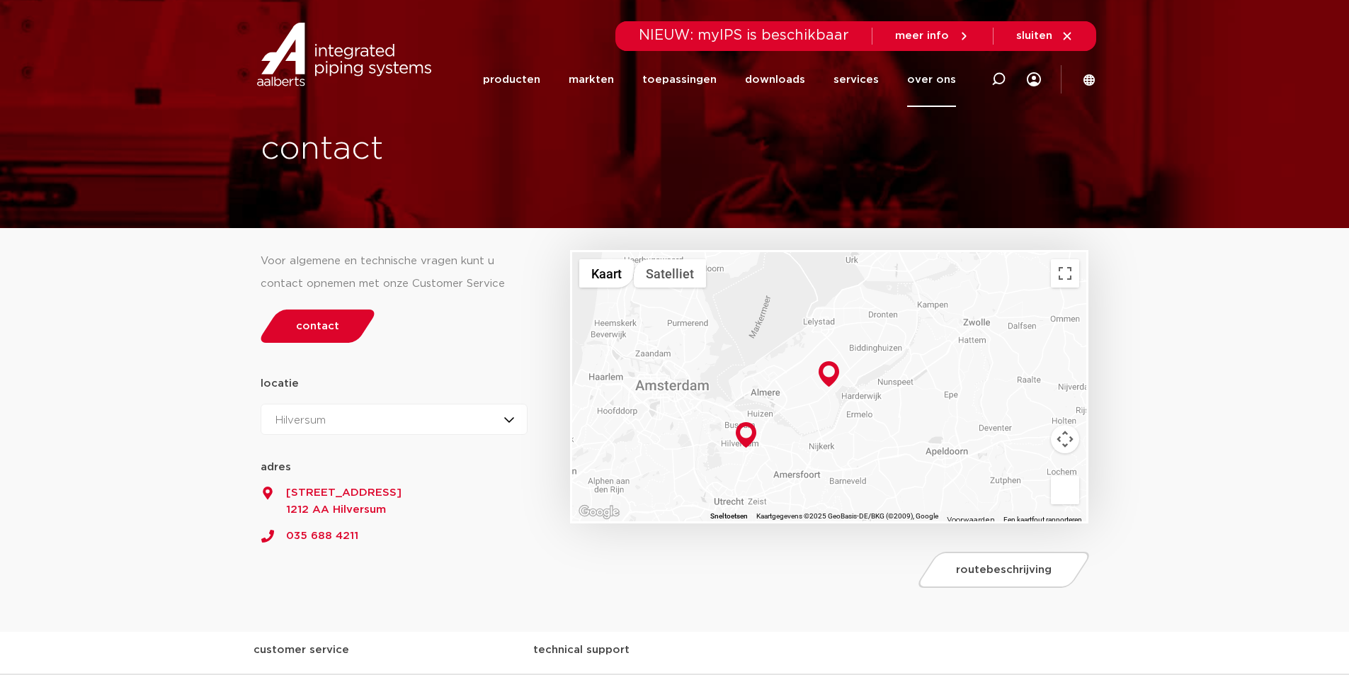
select select
